Goal: Task Accomplishment & Management: Complete application form

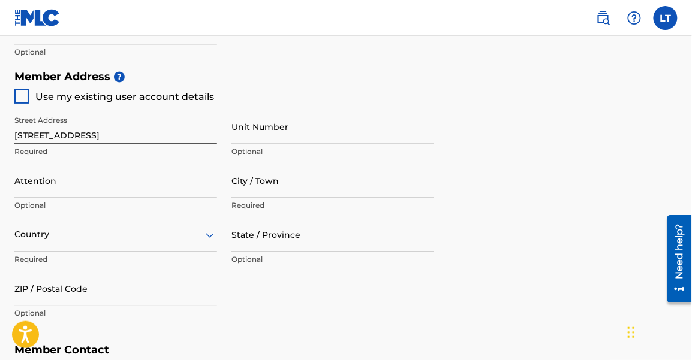
scroll to position [527, 0]
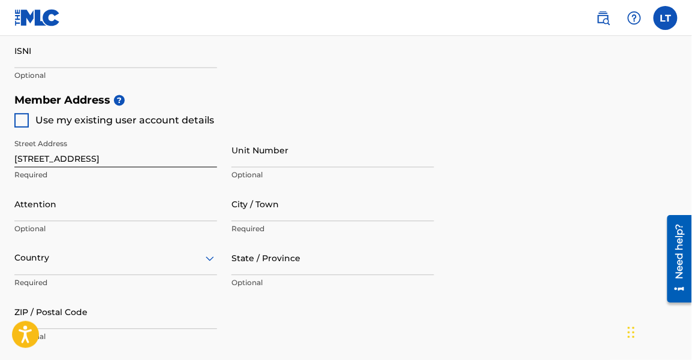
click at [21, 132] on div "Street Address [STREET_ADDRESS] Required Unit Number Optional Attention Optiona…" at bounding box center [224, 242] width 420 height 228
click at [22, 116] on div at bounding box center [21, 120] width 14 height 14
type input "[GEOGRAPHIC_DATA]"
type input "33073"
type input "954"
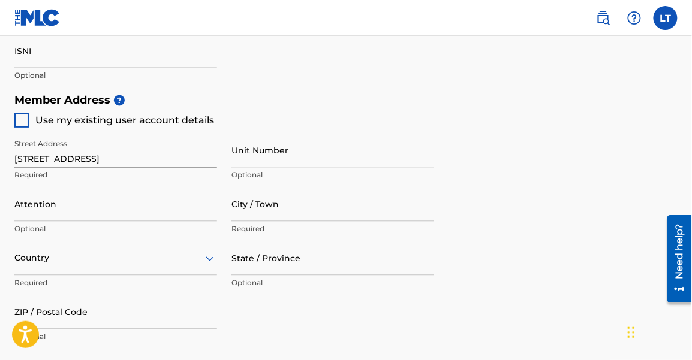
type input "9096693"
type input "[EMAIL_ADDRESS][DOMAIN_NAME]"
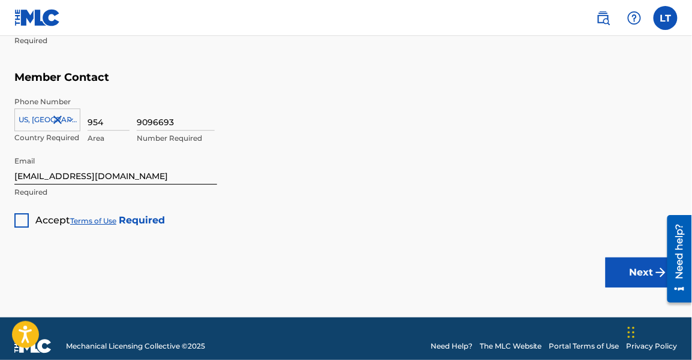
scroll to position [828, 0]
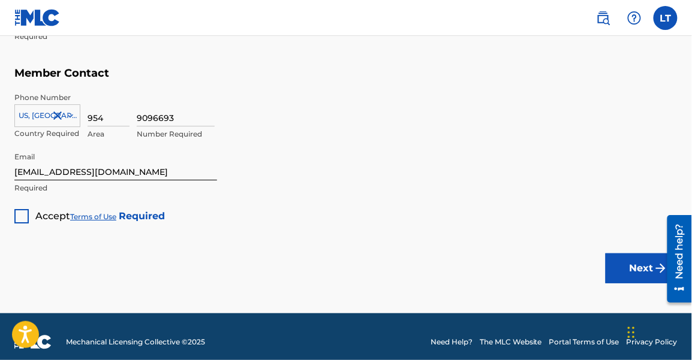
click at [14, 216] on div at bounding box center [21, 216] width 14 height 14
click at [622, 276] on button "Next" at bounding box center [642, 269] width 72 height 30
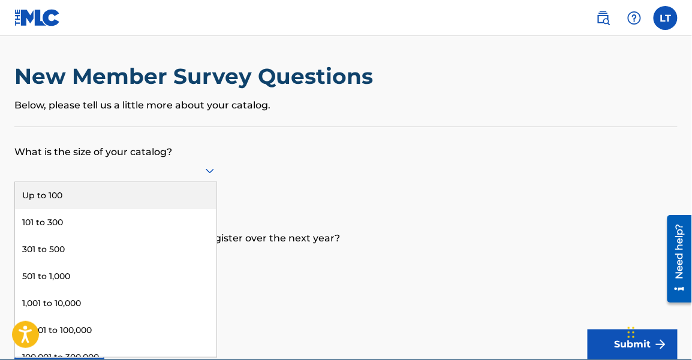
click at [206, 170] on icon at bounding box center [210, 171] width 14 height 14
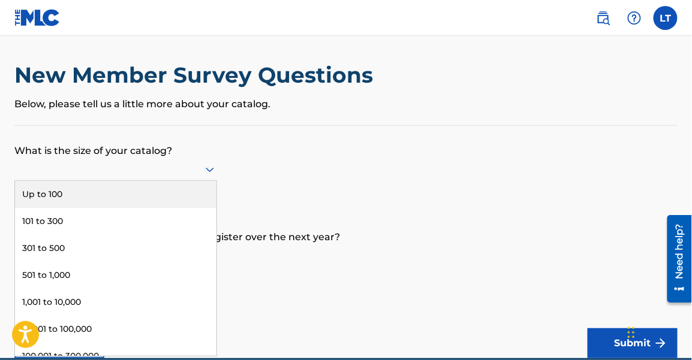
scroll to position [5, 0]
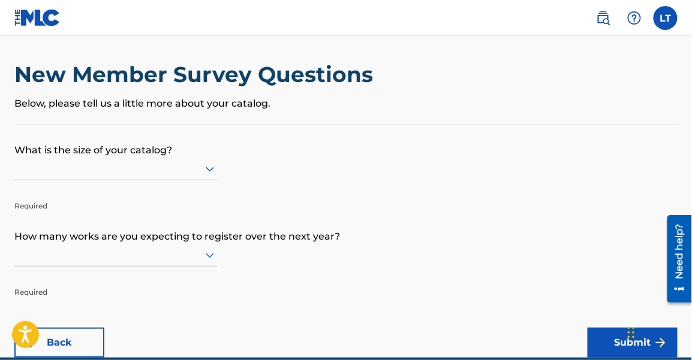
click at [206, 170] on icon at bounding box center [210, 169] width 14 height 14
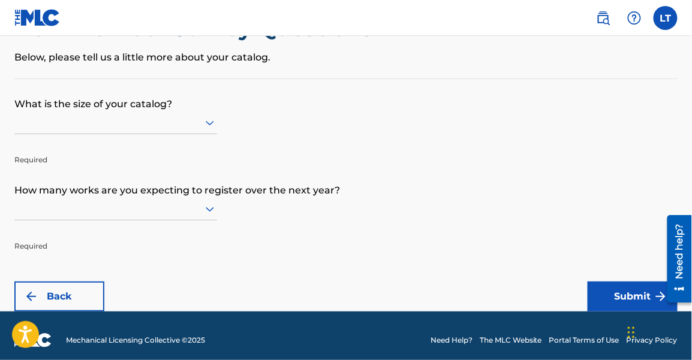
scroll to position [59, 0]
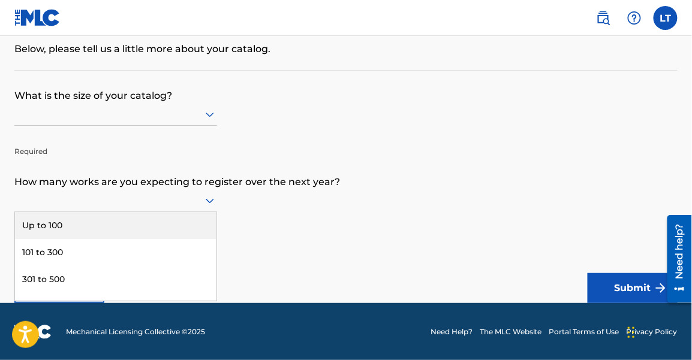
click at [212, 205] on icon at bounding box center [210, 201] width 14 height 14
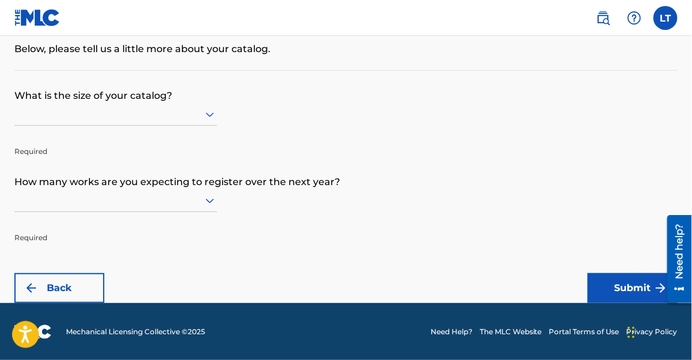
click at [221, 127] on form "What is the size of your catalog? Required How many works are you expecting to …" at bounding box center [345, 187] width 663 height 233
drag, startPoint x: 216, startPoint y: 116, endPoint x: 330, endPoint y: 89, distance: 117.5
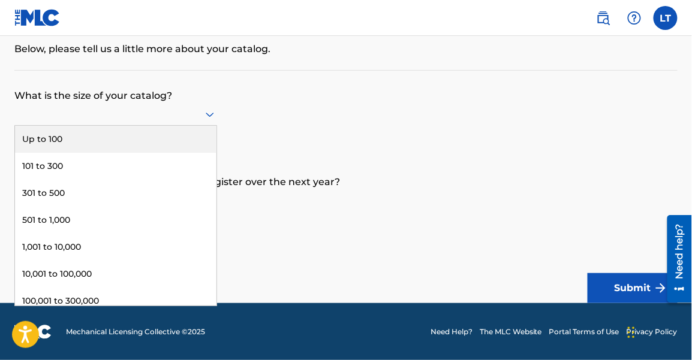
drag, startPoint x: 330, startPoint y: 89, endPoint x: 195, endPoint y: 105, distance: 136.4
click at [195, 105] on div at bounding box center [115, 114] width 203 height 23
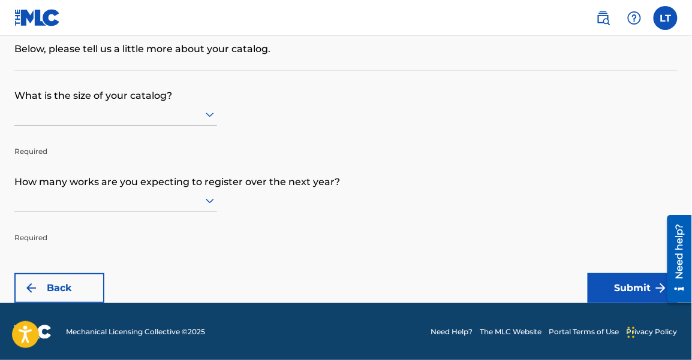
click at [190, 91] on p "What is the size of your catalog?" at bounding box center [345, 87] width 663 height 32
